Goal: Task Accomplishment & Management: Use online tool/utility

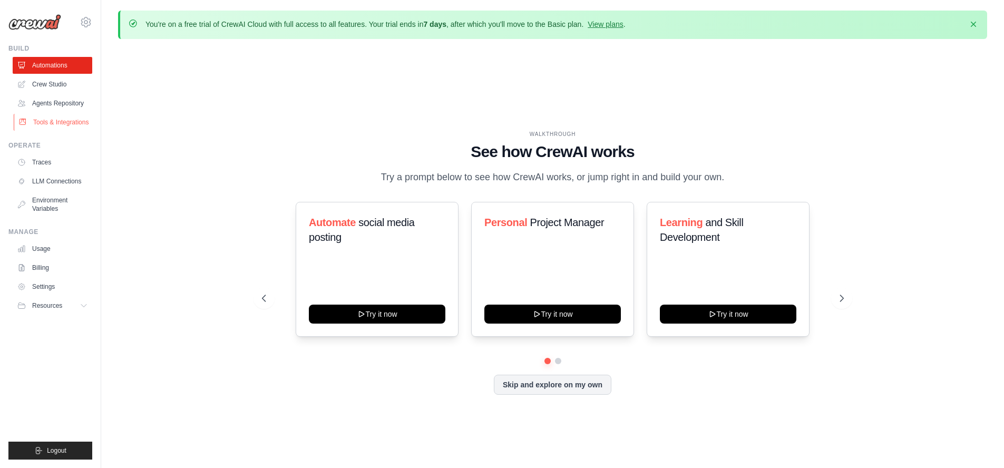
click at [44, 121] on link "Tools & Integrations" at bounding box center [54, 122] width 80 height 17
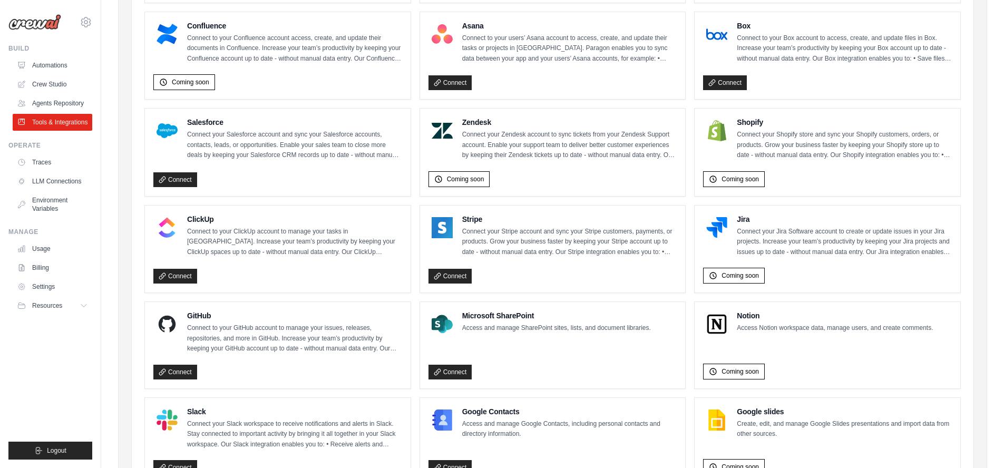
scroll to position [476, 0]
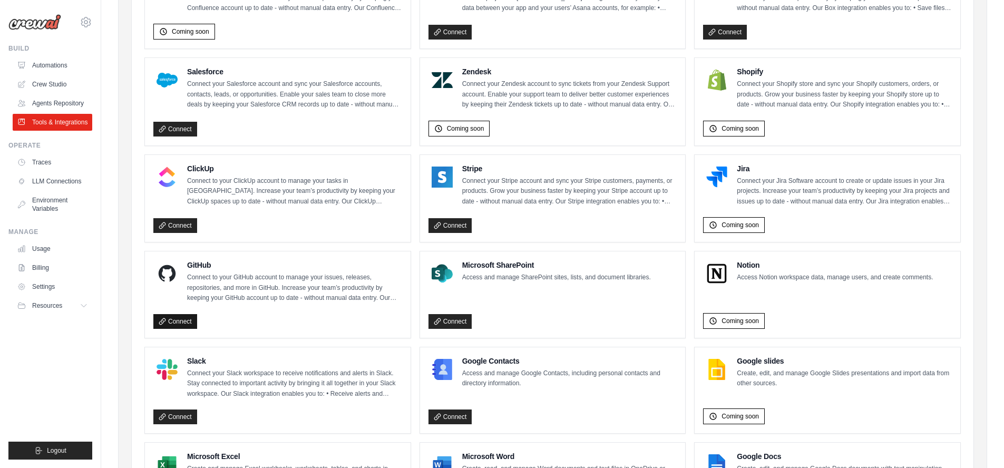
click at [166, 320] on link "Connect" at bounding box center [175, 321] width 44 height 15
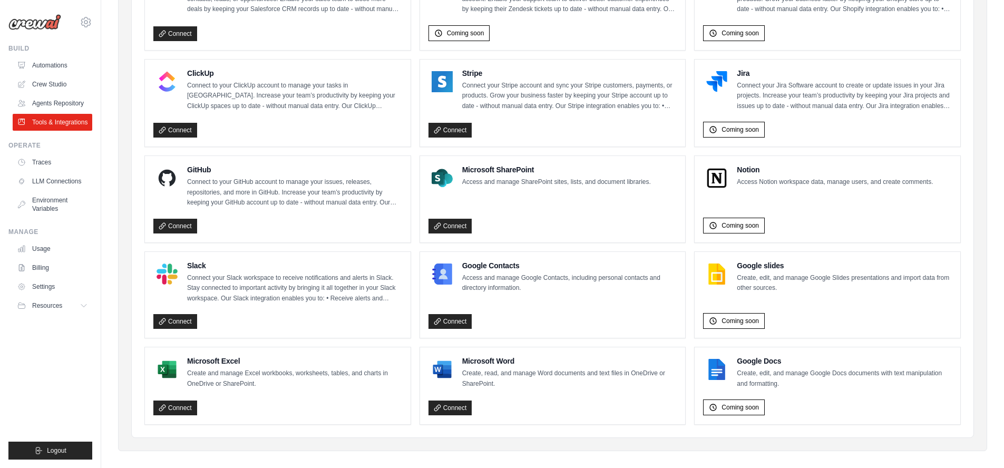
scroll to position [577, 0]
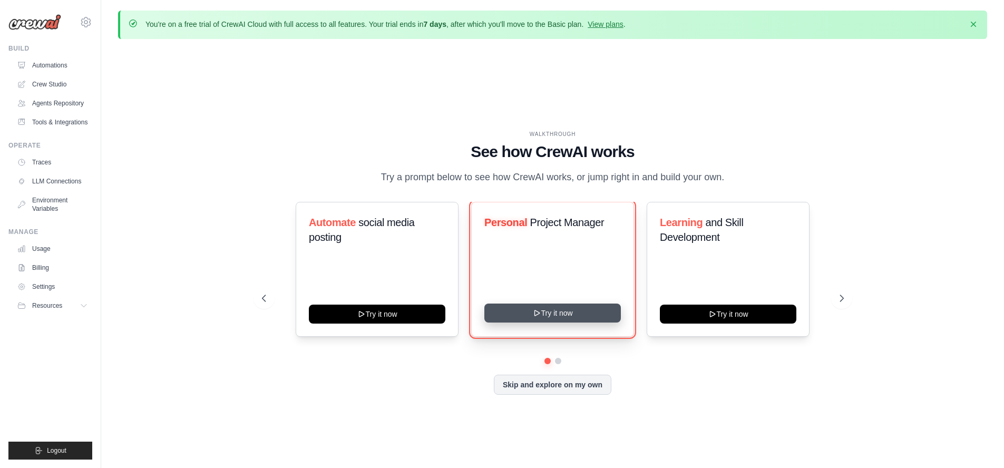
click at [567, 311] on button "Try it now" at bounding box center [552, 313] width 137 height 19
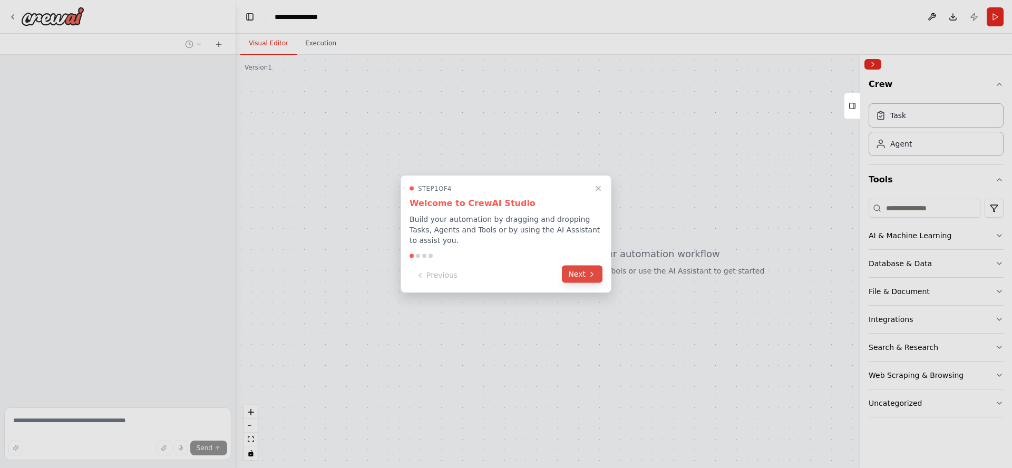
click at [588, 271] on icon at bounding box center [592, 274] width 8 height 8
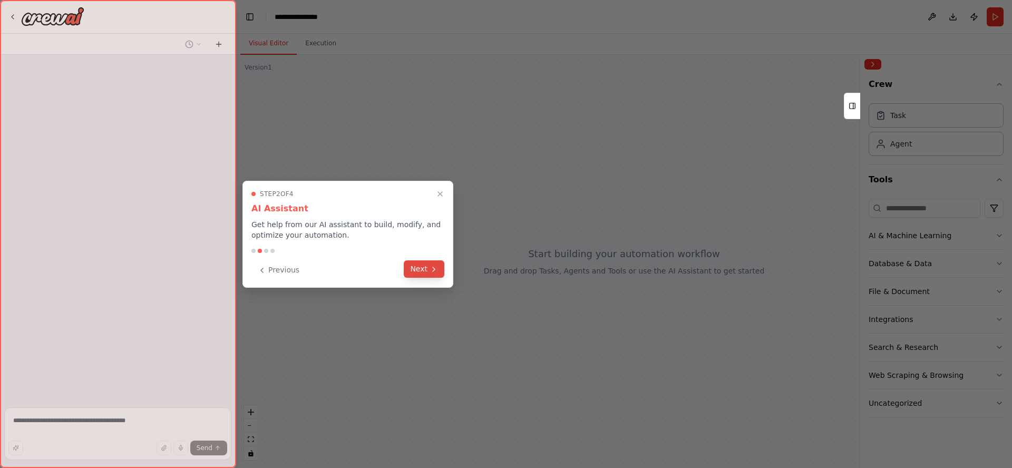
click at [422, 264] on button "Next" at bounding box center [424, 268] width 41 height 17
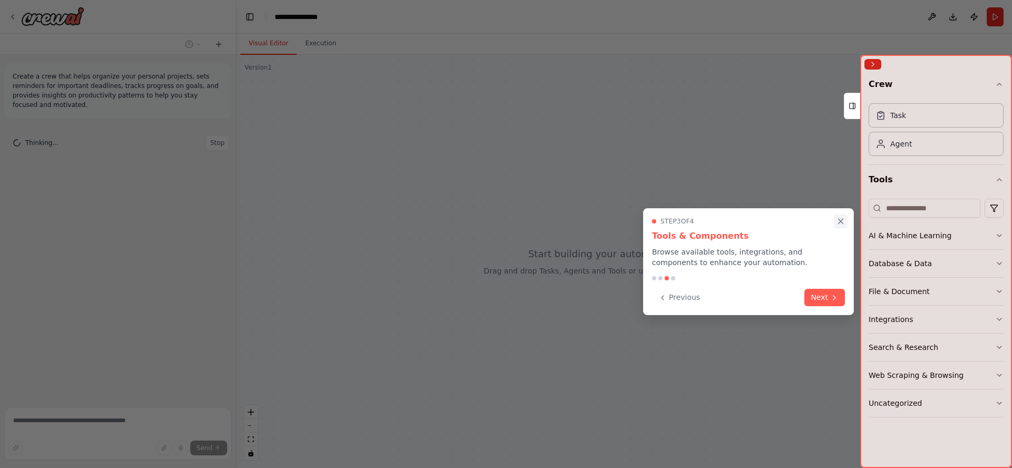
click at [839, 219] on icon "Close walkthrough" at bounding box center [840, 221] width 9 height 9
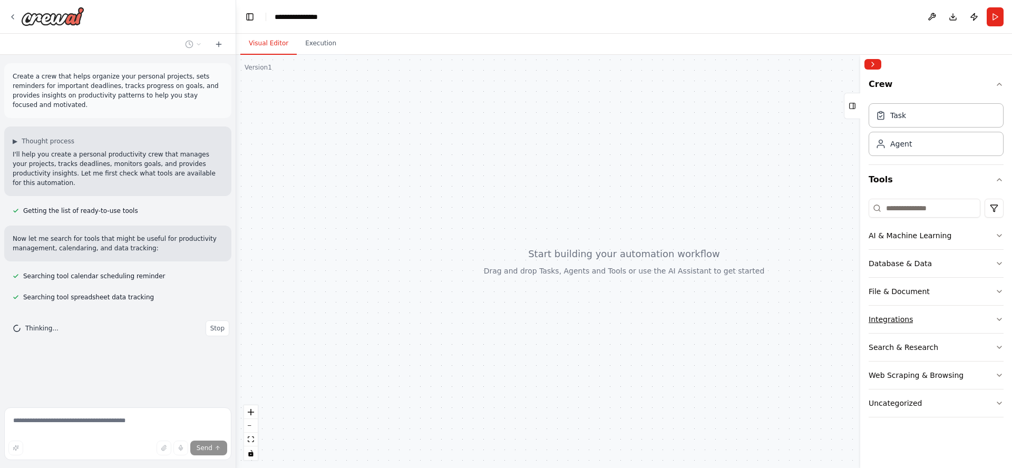
click at [896, 312] on button "Integrations" at bounding box center [936, 319] width 135 height 27
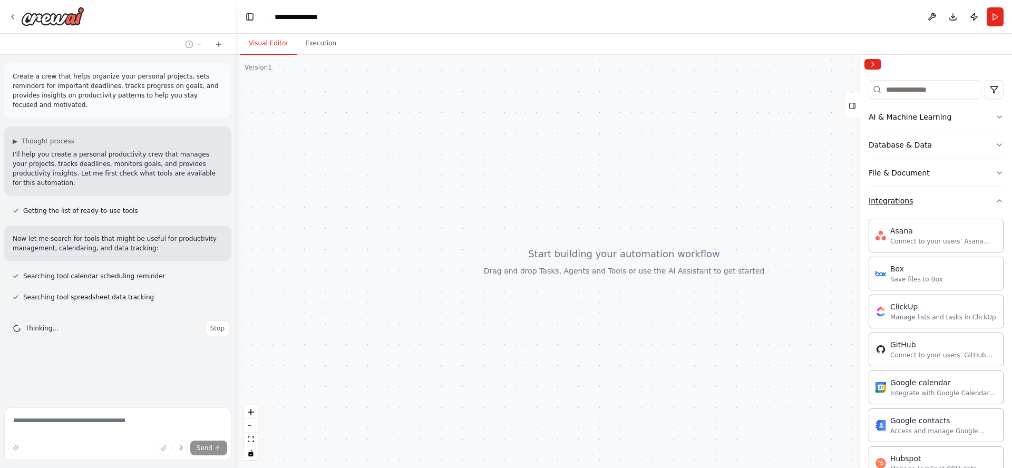
scroll to position [342, 0]
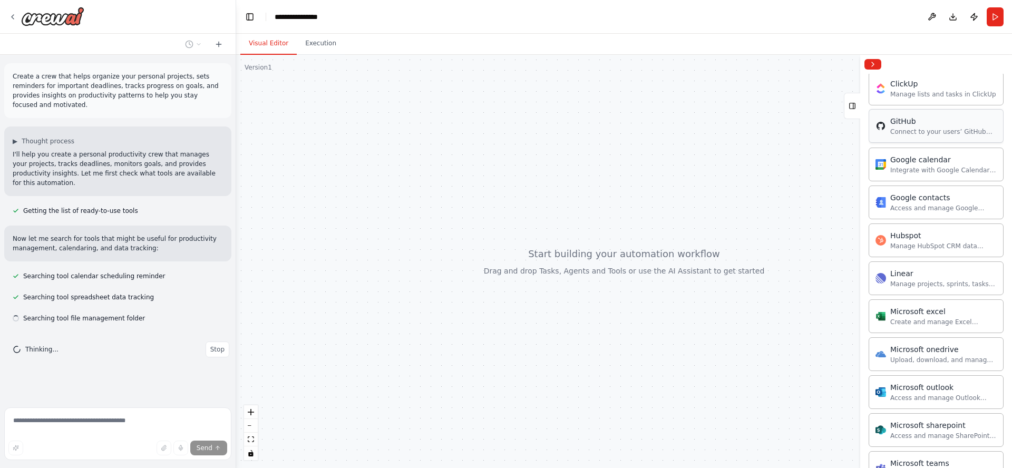
click at [946, 126] on div "GitHub Connect to your users’ GitHub accounts" at bounding box center [943, 126] width 106 height 20
click at [945, 131] on div "Connect to your users’ GitHub accounts" at bounding box center [943, 132] width 106 height 8
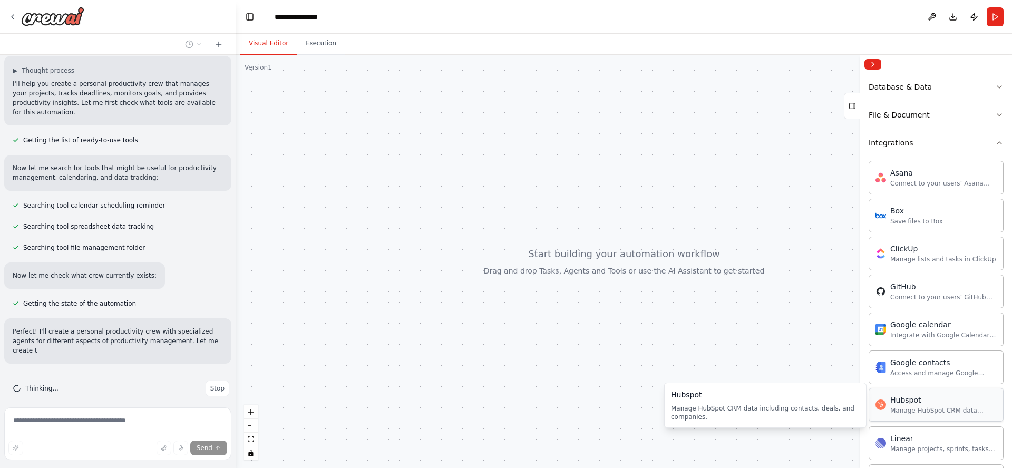
scroll to position [80, 0]
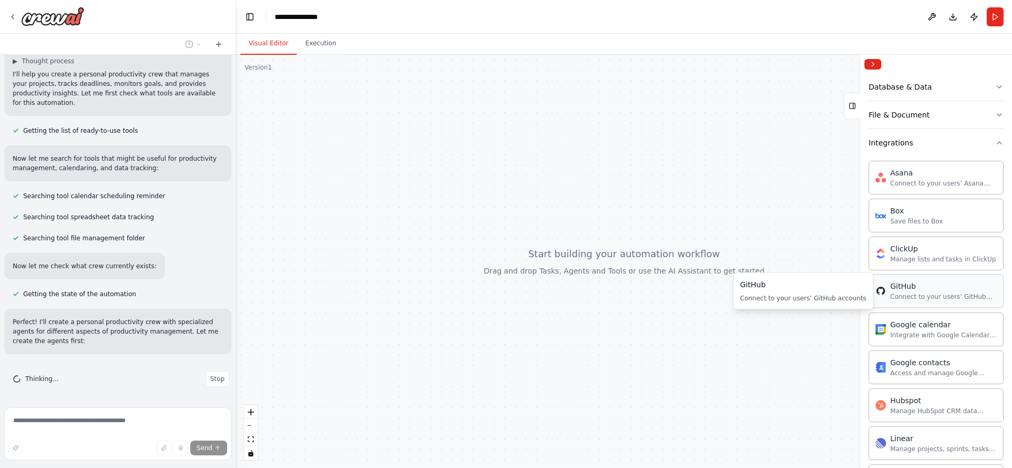
click at [930, 295] on div "Connect to your users’ GitHub accounts" at bounding box center [943, 297] width 106 height 8
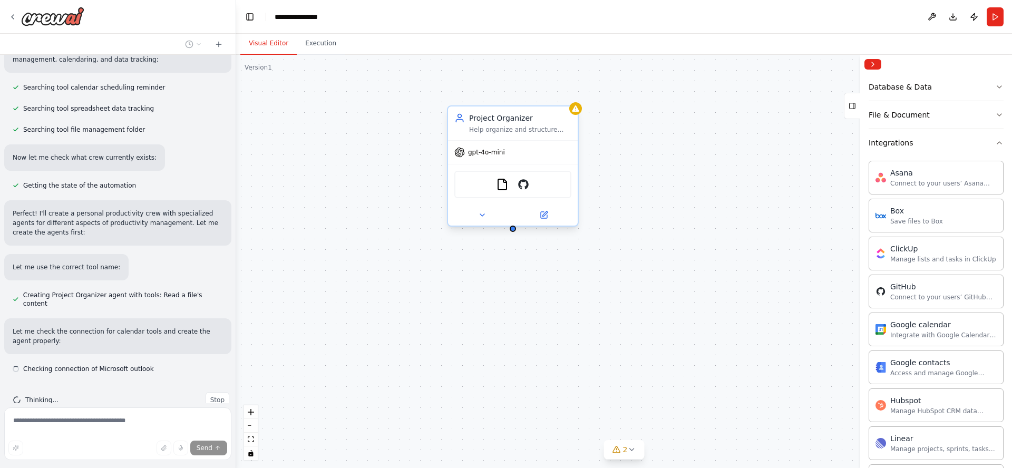
scroll to position [210, 0]
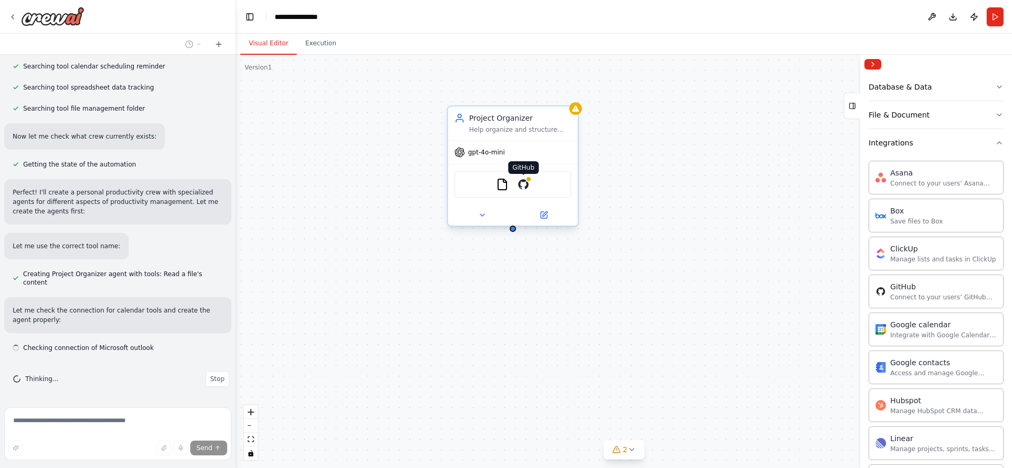
click at [523, 188] on img at bounding box center [523, 184] width 13 height 13
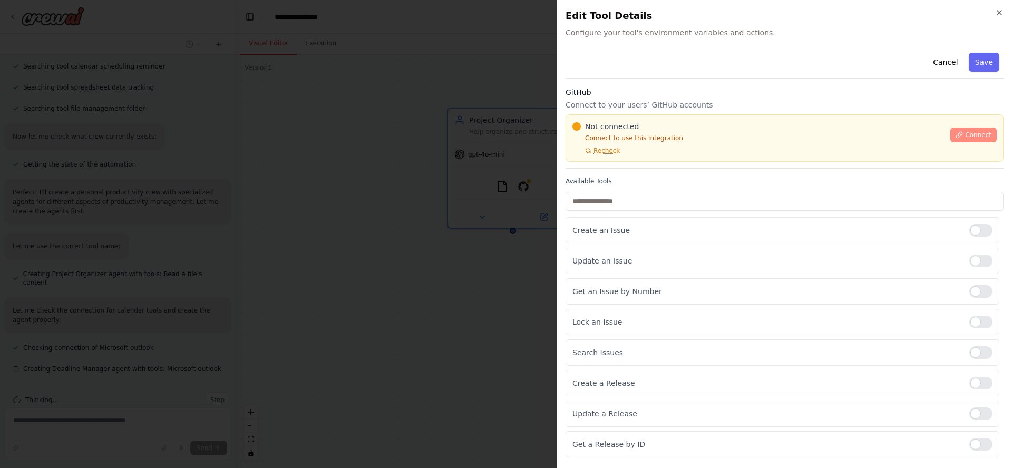
scroll to position [231, 0]
click at [956, 131] on icon at bounding box center [959, 134] width 7 height 7
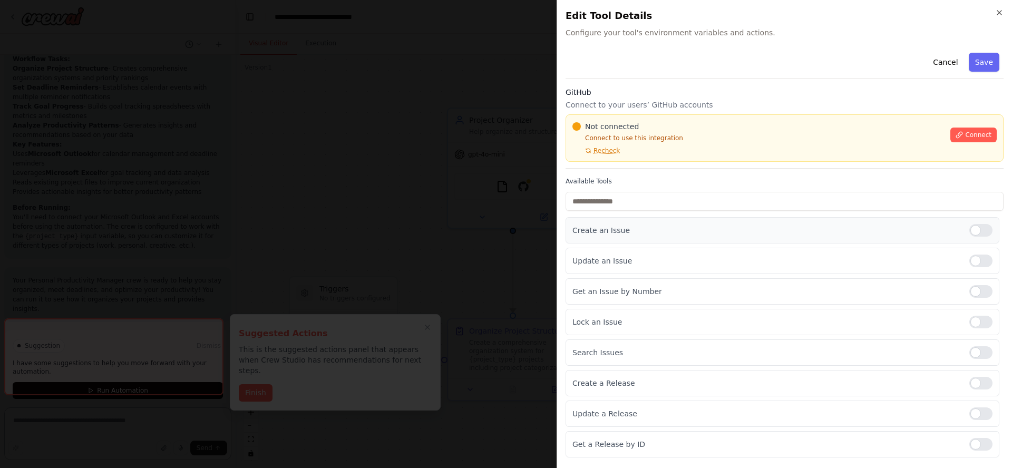
scroll to position [896, 0]
click at [616, 154] on span "Recheck" at bounding box center [606, 151] width 26 height 8
click at [957, 135] on icon at bounding box center [960, 135] width 6 height 6
click at [603, 232] on p "Create an Issue" at bounding box center [766, 230] width 388 height 11
click at [601, 231] on p "Create an Issue" at bounding box center [766, 230] width 388 height 11
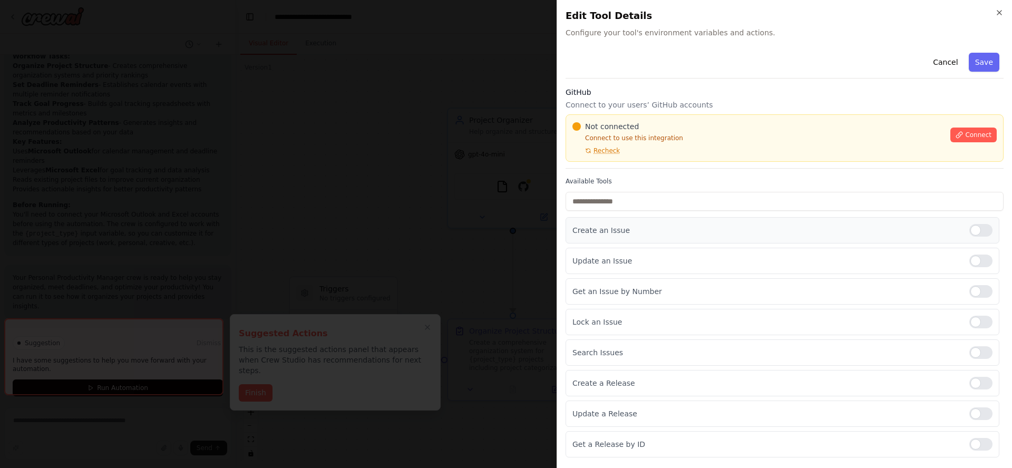
click at [983, 227] on div "Create an Issue" at bounding box center [783, 230] width 434 height 26
click at [976, 231] on div at bounding box center [980, 230] width 23 height 13
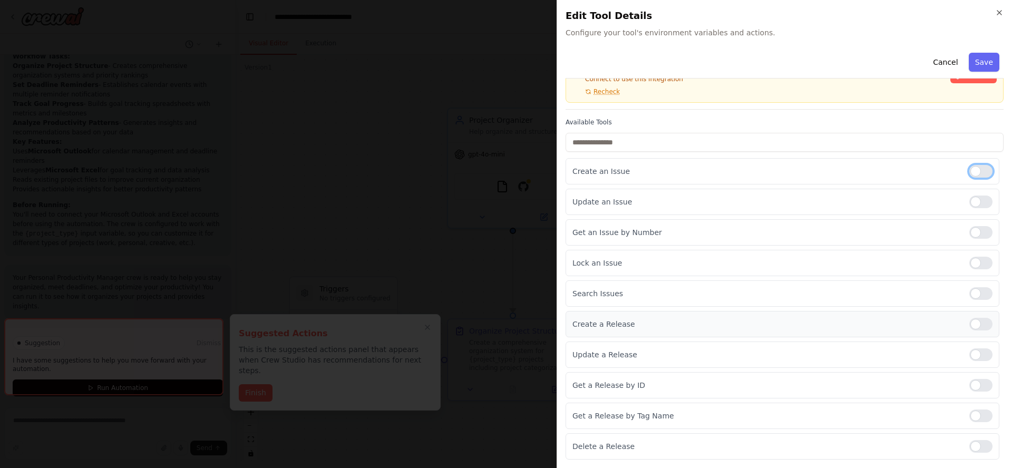
scroll to position [0, 0]
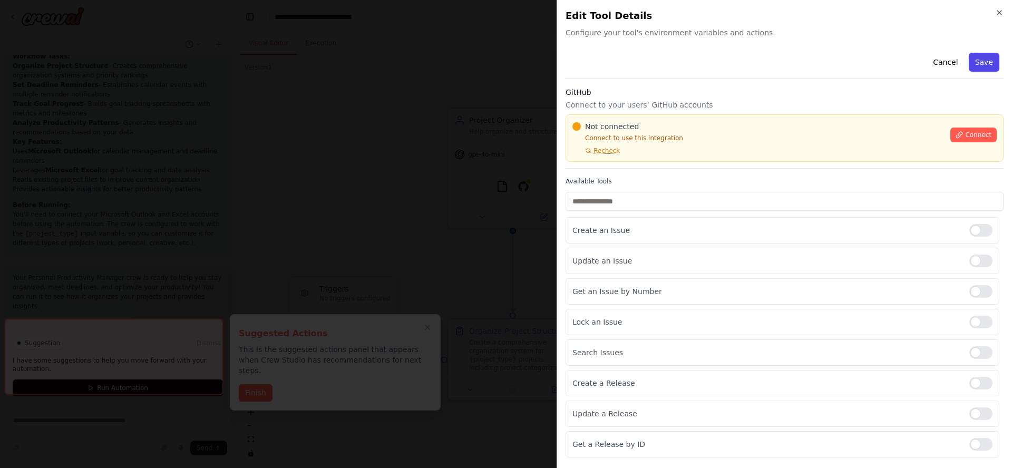
click at [969, 56] on button "Save" at bounding box center [984, 62] width 31 height 19
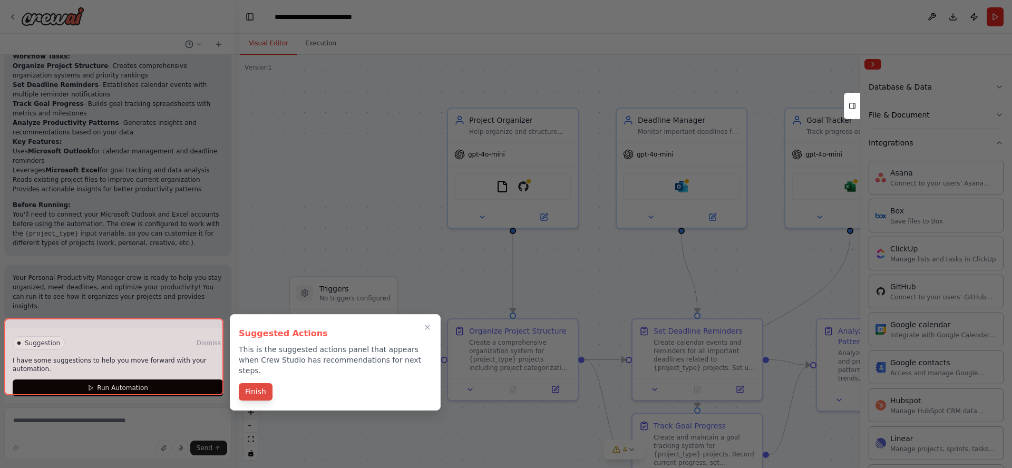
click at [262, 383] on button "Finish" at bounding box center [256, 391] width 34 height 17
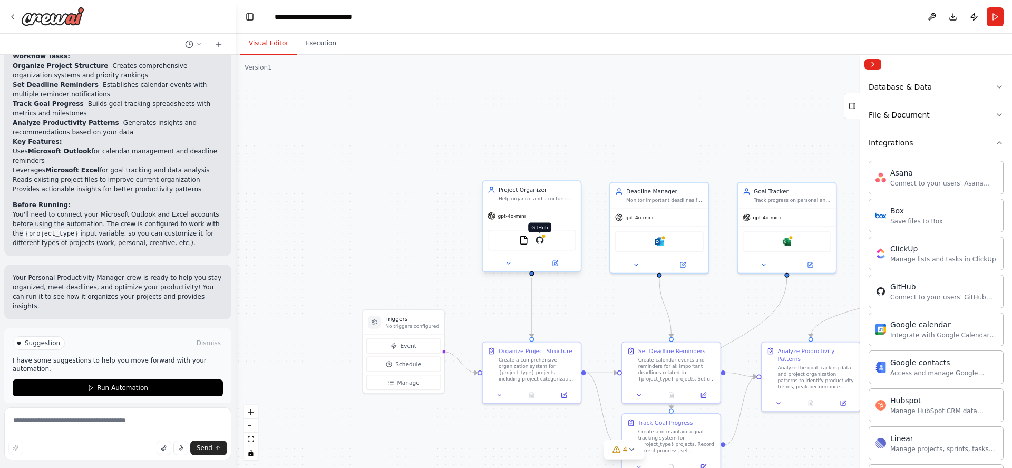
click at [542, 243] on img at bounding box center [539, 240] width 9 height 9
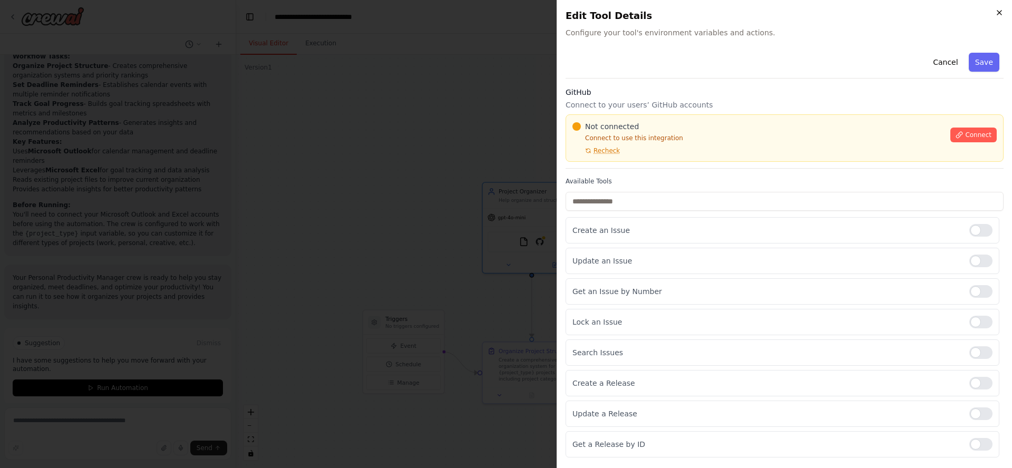
click at [1001, 15] on icon "button" at bounding box center [999, 12] width 8 height 8
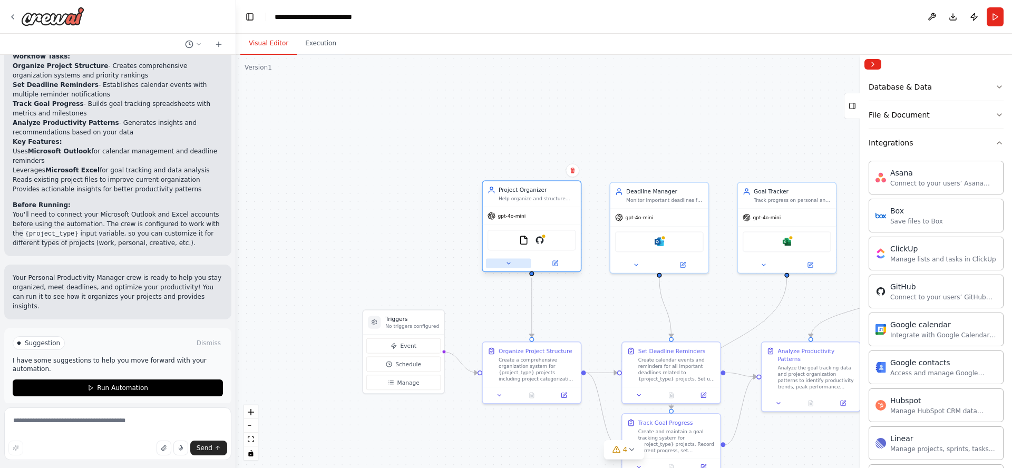
click at [510, 262] on icon at bounding box center [508, 263] width 3 height 2
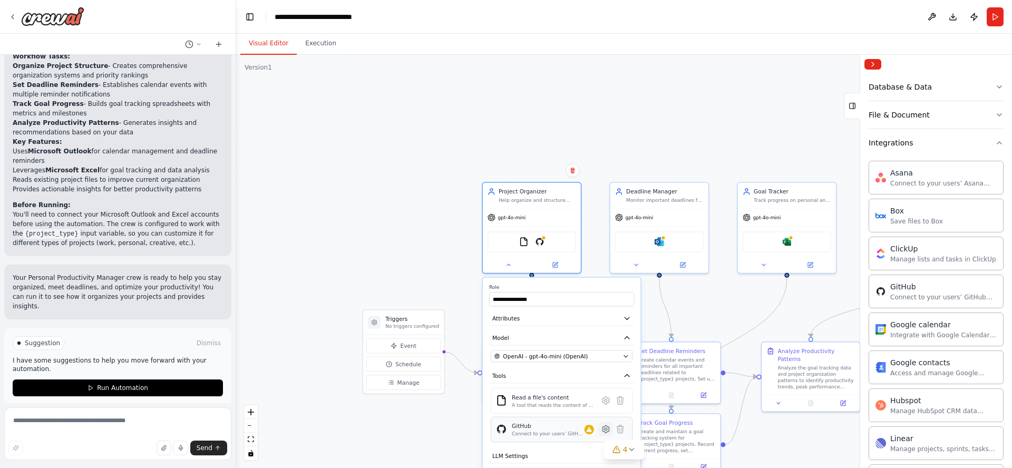
click at [606, 430] on icon at bounding box center [606, 429] width 3 height 3
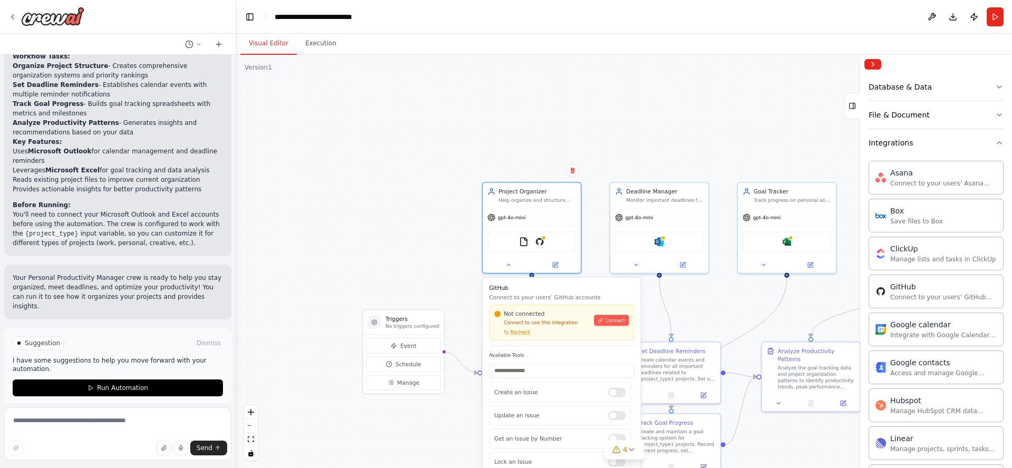
click at [393, 190] on div ".deletable-edge-delete-btn { width: 20px; height: 20px; border: 0px solid #ffff…" at bounding box center [624, 261] width 776 height 413
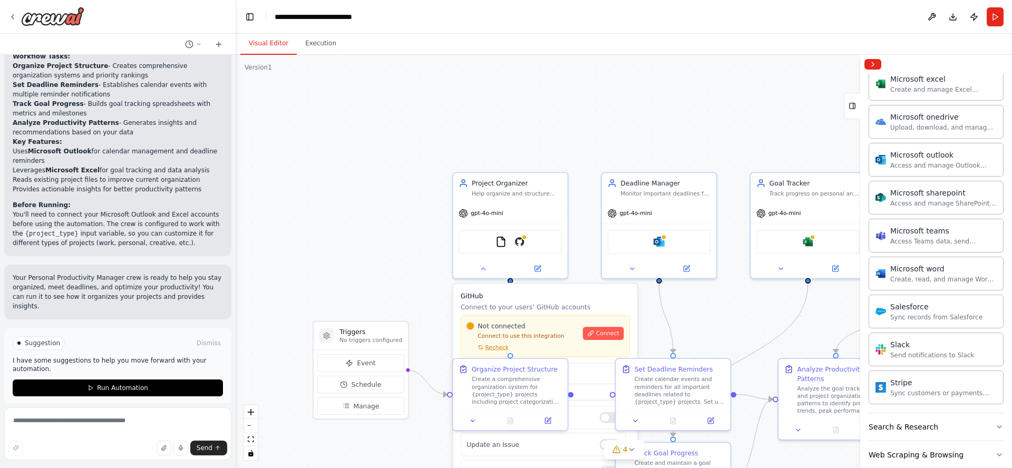
scroll to position [599, 0]
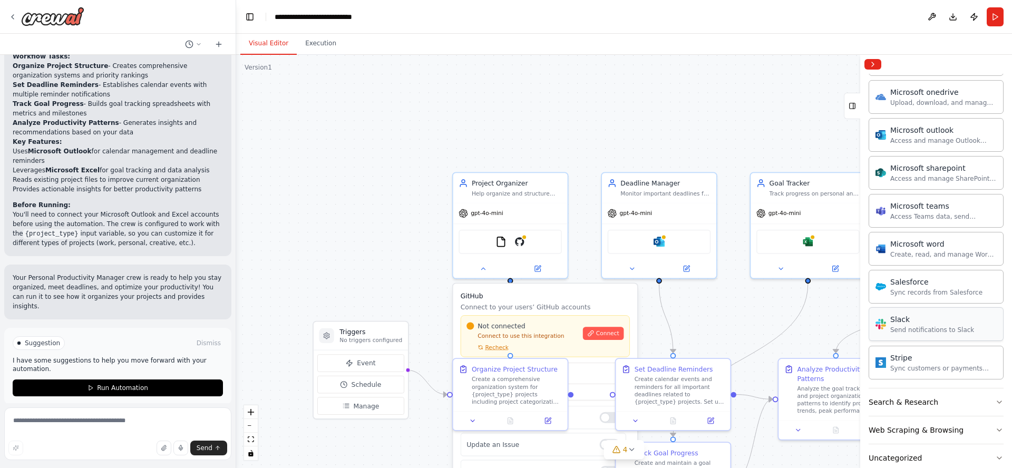
click at [905, 328] on div "Send notifications to Slack" at bounding box center [932, 330] width 84 height 8
click at [899, 321] on div "Slack" at bounding box center [932, 319] width 84 height 11
click at [879, 330] on div "Slack Send notifications to Slack" at bounding box center [924, 324] width 99 height 20
